Goal: Task Accomplishment & Management: Check status

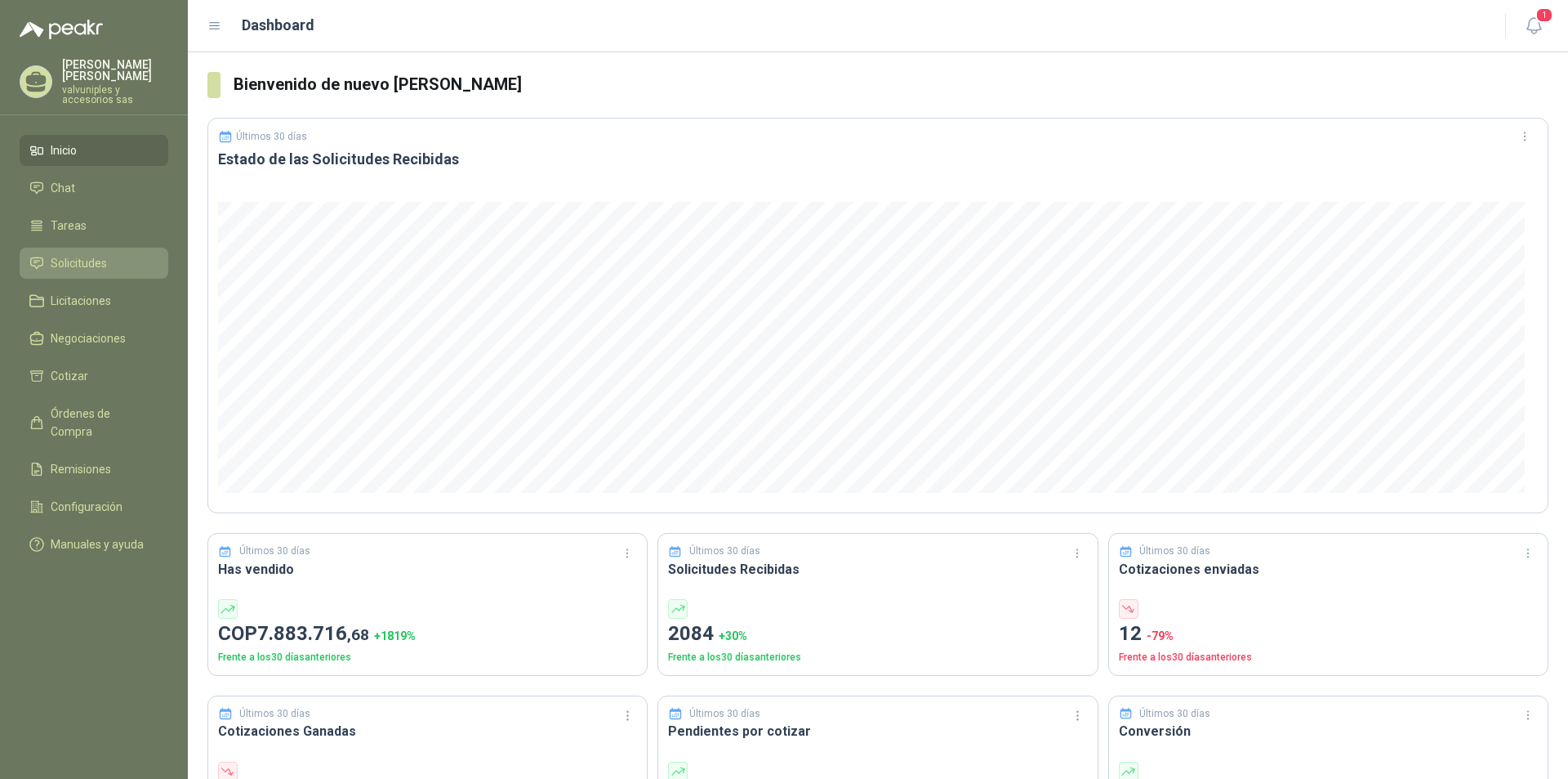
click at [59, 254] on span "Solicitudes" at bounding box center [79, 263] width 57 height 18
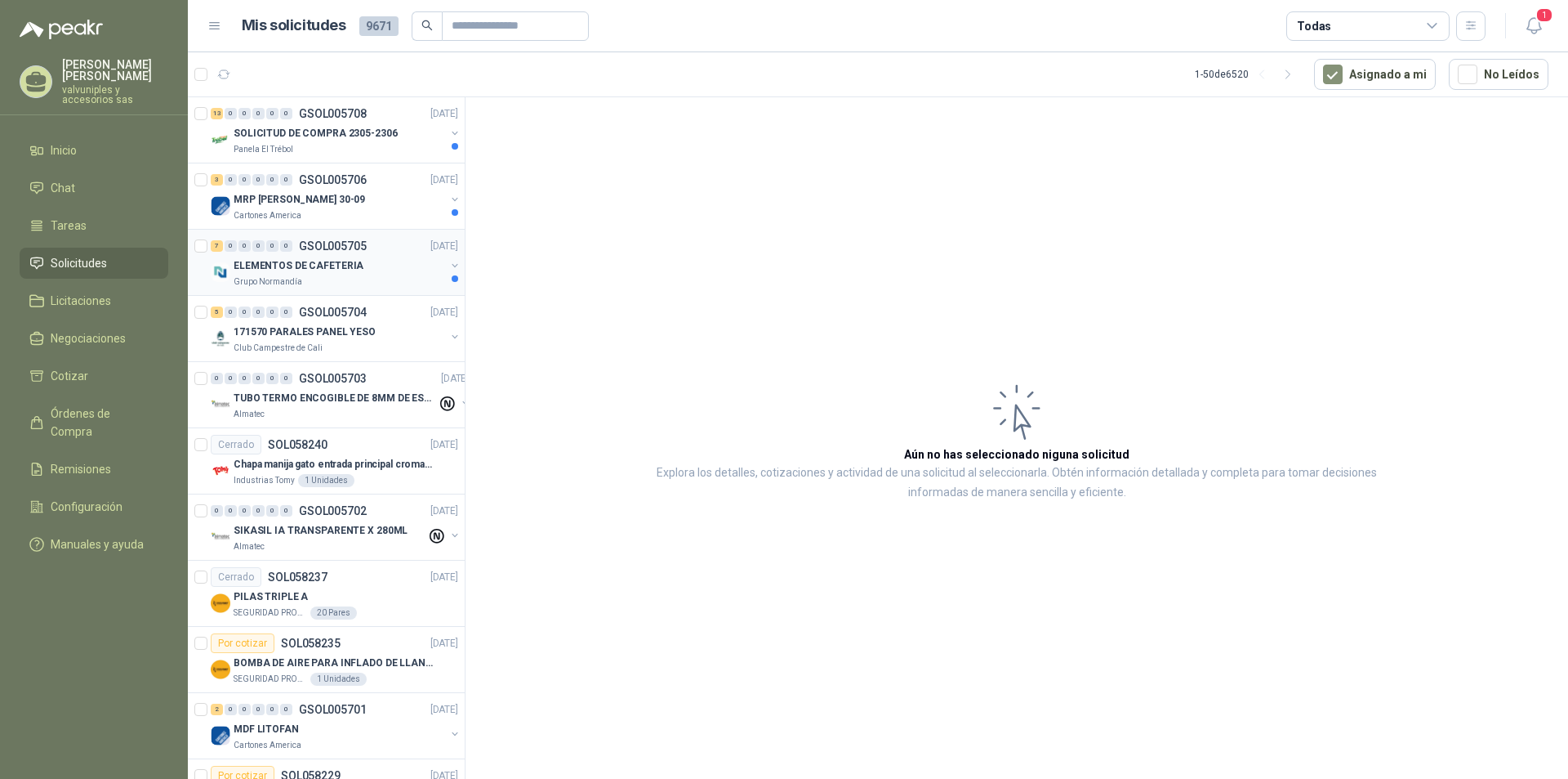
click at [267, 264] on p "ELEMENTOS DE CAFETERIA" at bounding box center [299, 266] width 130 height 16
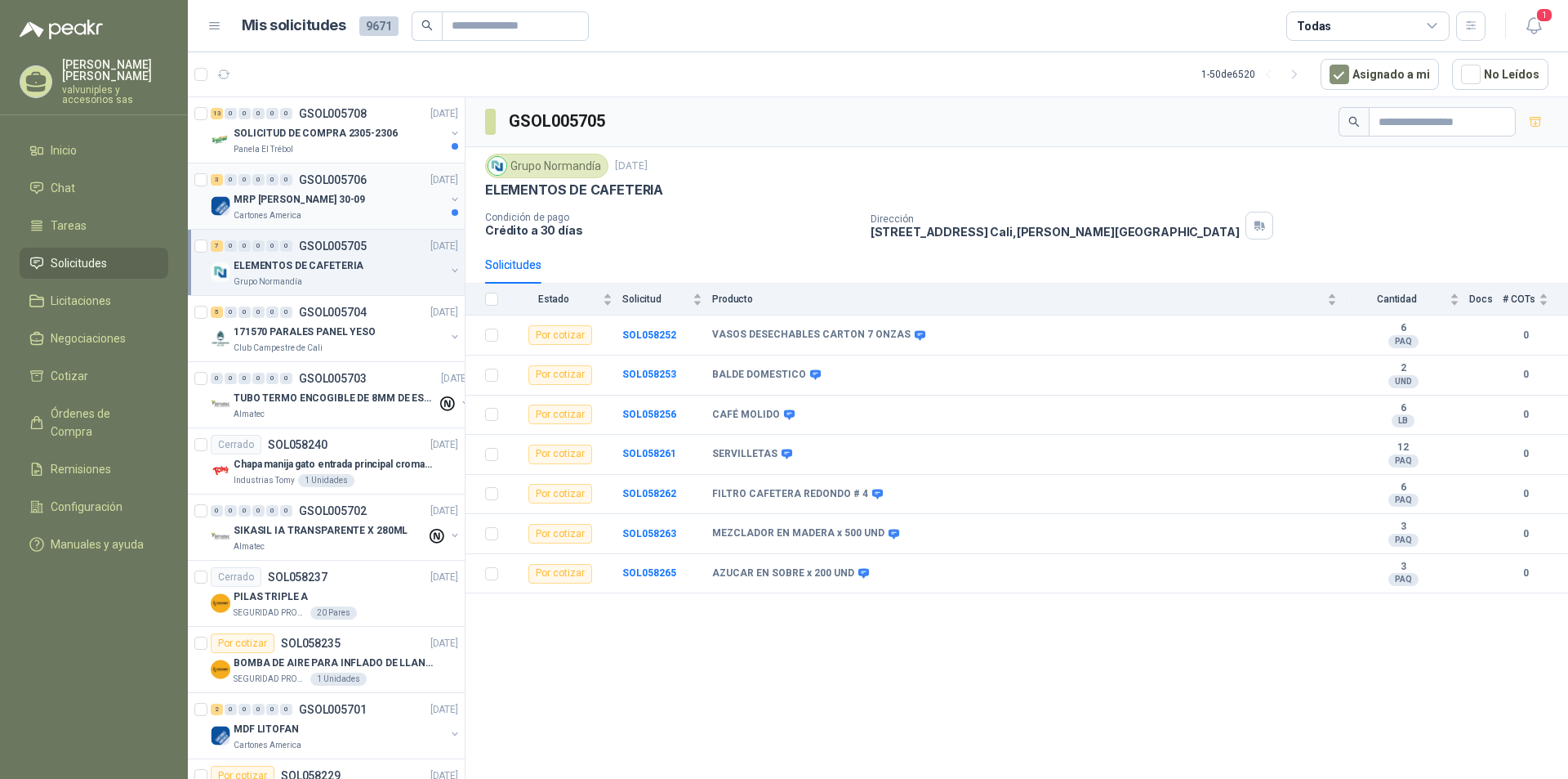
click at [263, 202] on p "MRP [PERSON_NAME] 30-09" at bounding box center [299, 199] width 131 height 16
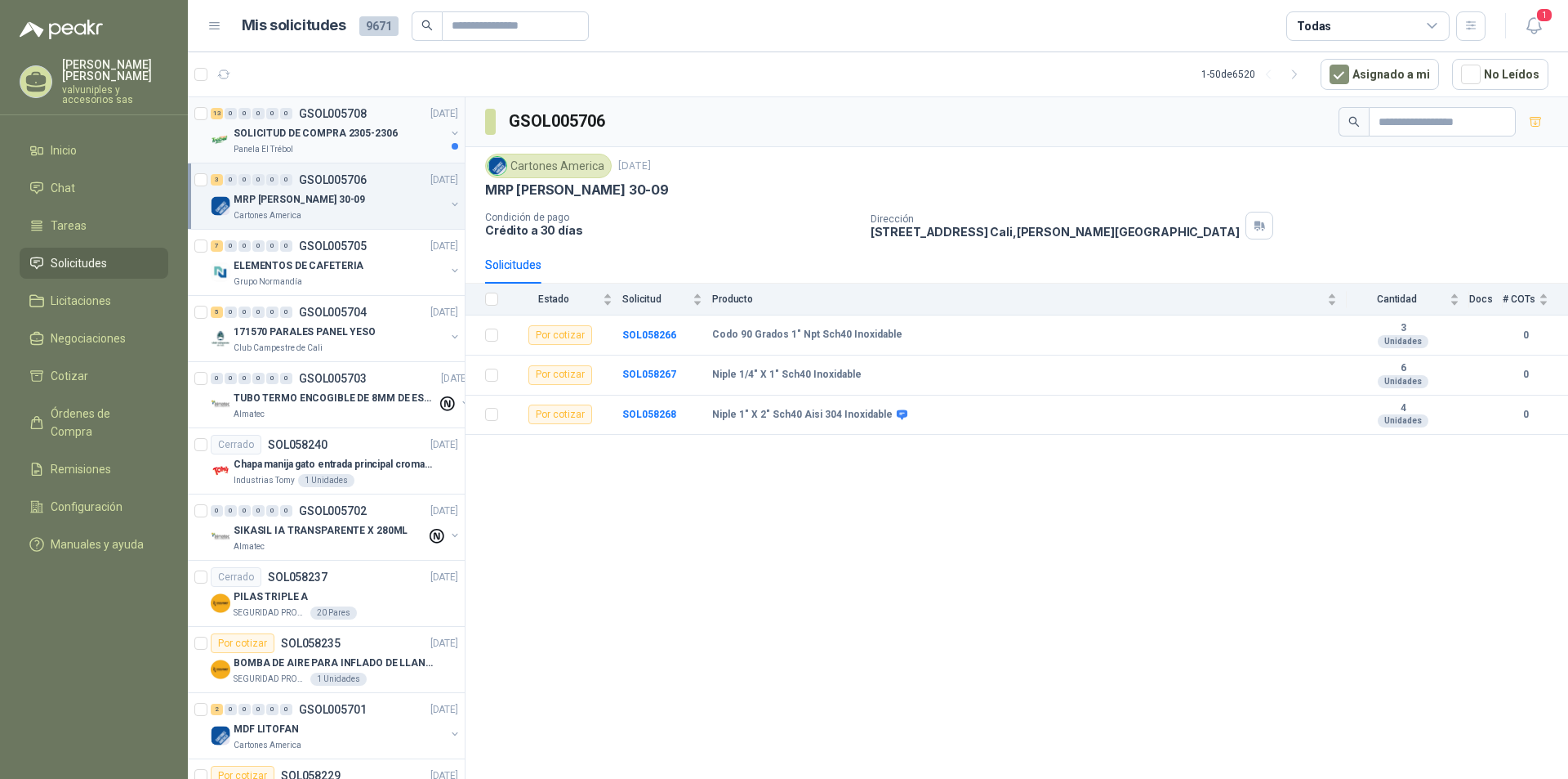
click at [281, 129] on p "SOLICITUD DE COMPRA 2305-2306" at bounding box center [316, 133] width 164 height 16
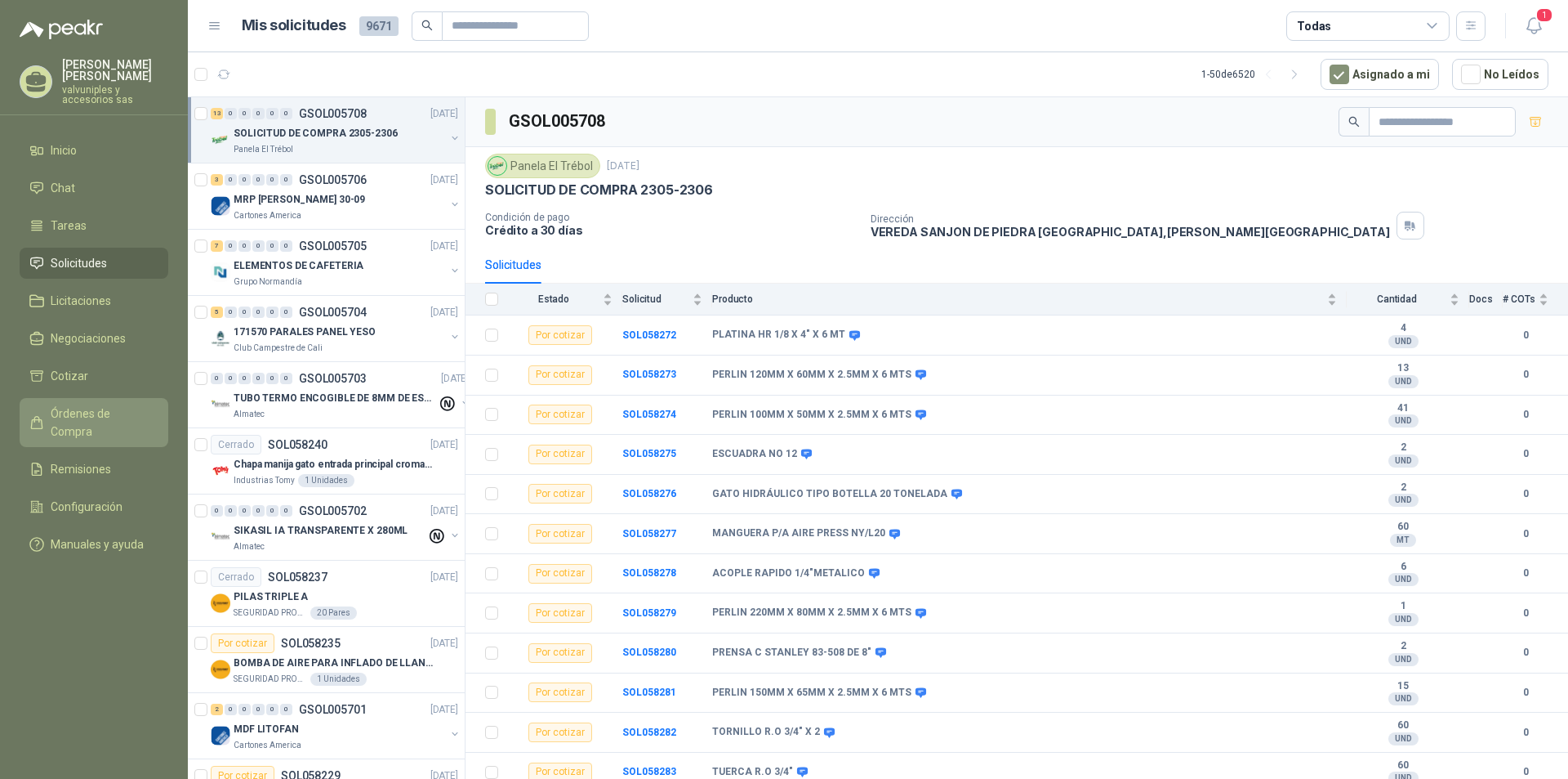
click at [90, 411] on link "Órdenes de Compra" at bounding box center [94, 423] width 149 height 49
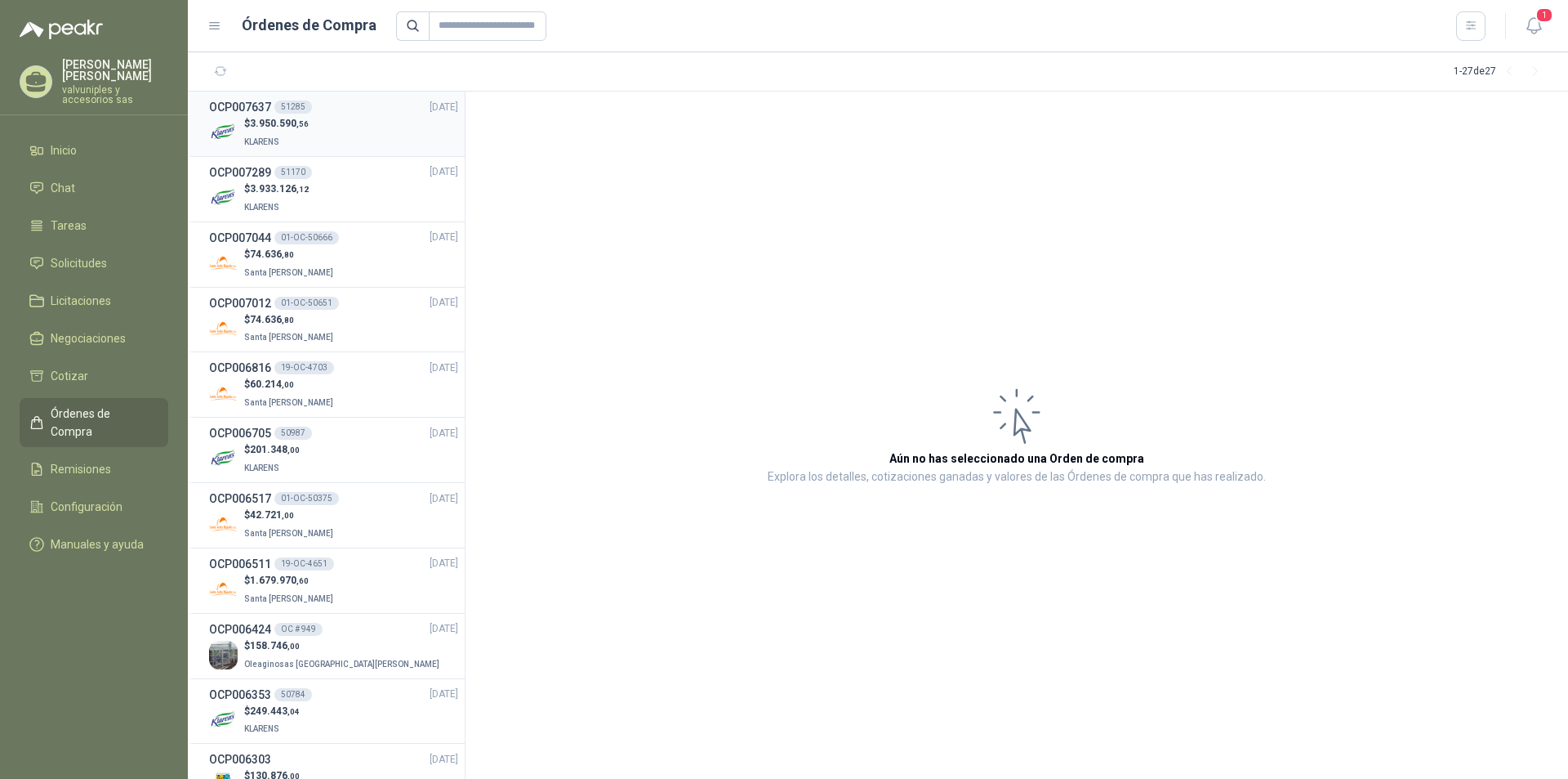
click at [254, 104] on h3 "OCP007637" at bounding box center [240, 107] width 62 height 18
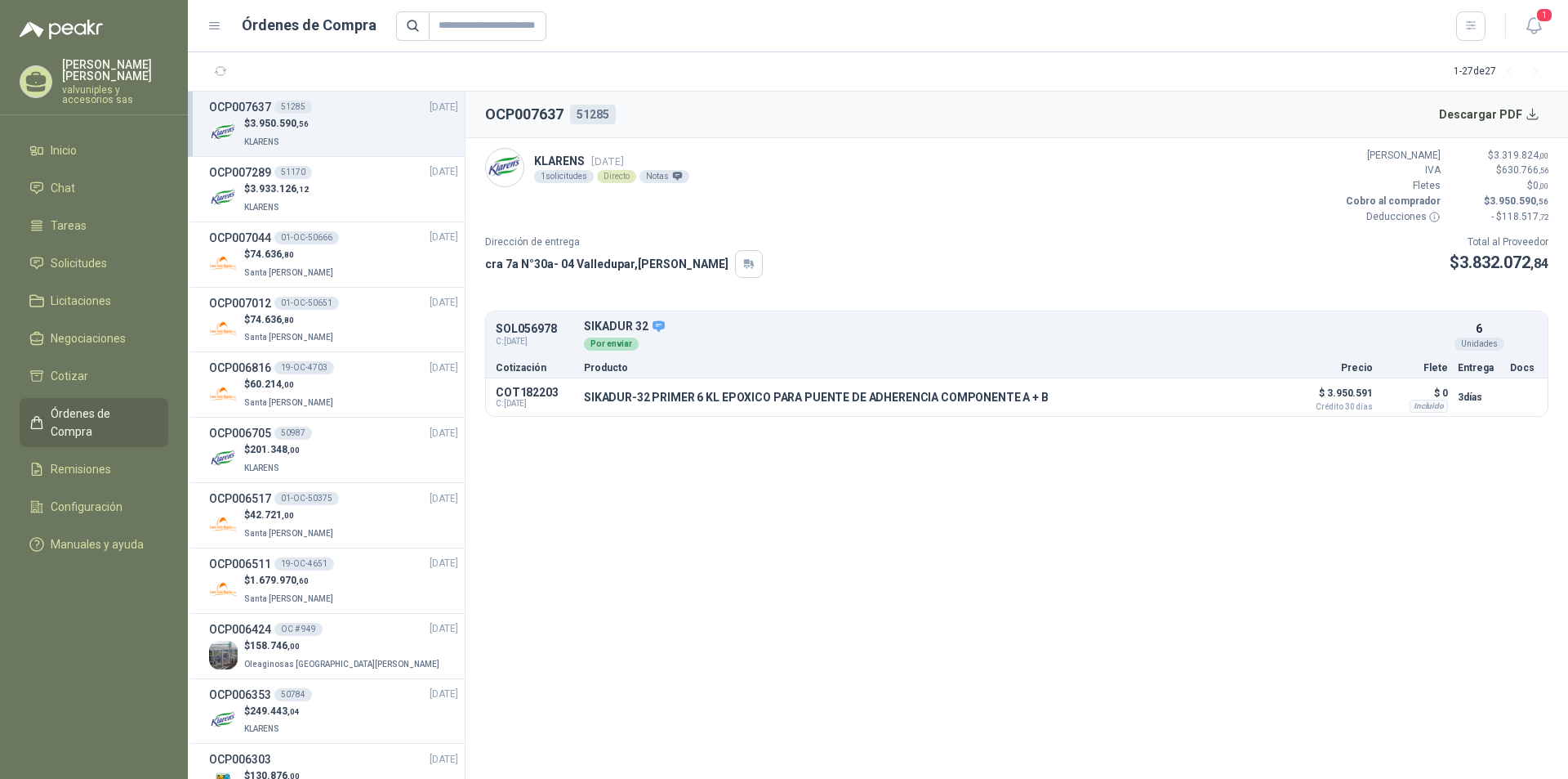
click at [896, 171] on div "KLARENS [DATE] 1 solicitudes Directo Notas [PERSON_NAME] $ 3.319.824 ,00 IVA $ …" at bounding box center [1017, 186] width 1063 height 77
click at [1504, 115] on button "Descargar PDF" at bounding box center [1489, 114] width 119 height 33
click at [1537, 20] on span "1" at bounding box center [1544, 15] width 18 height 16
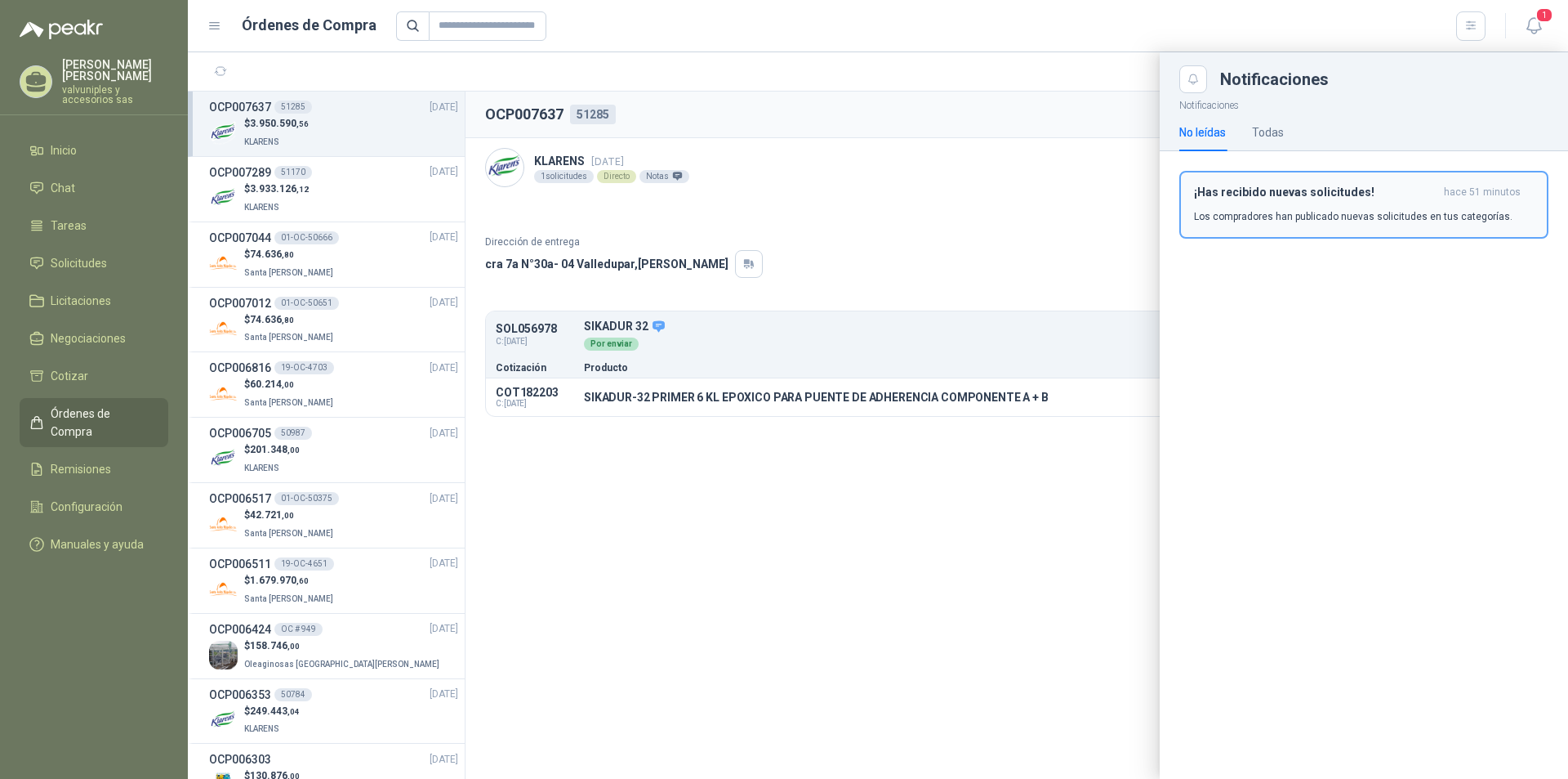
click at [1223, 196] on h3 "¡Has recibido nuevas solicitudes!" at bounding box center [1315, 192] width 244 height 14
